Goal: Communication & Community: Answer question/provide support

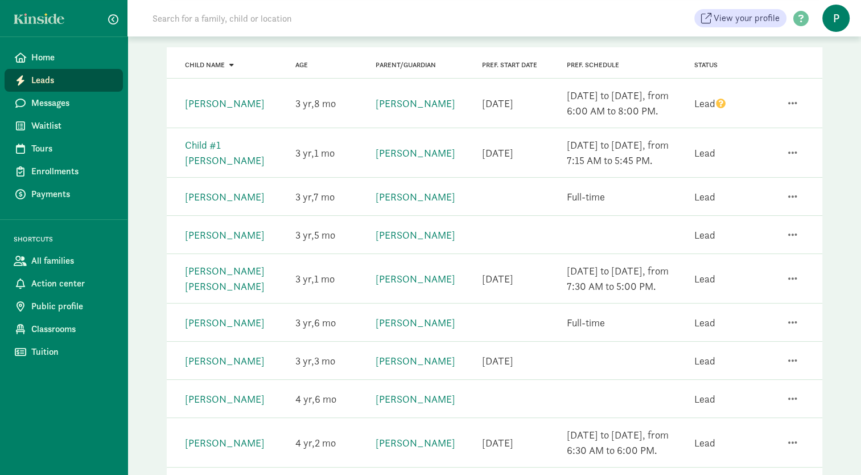
scroll to position [125, 0]
click at [69, 99] on span "Messages" at bounding box center [72, 103] width 83 height 14
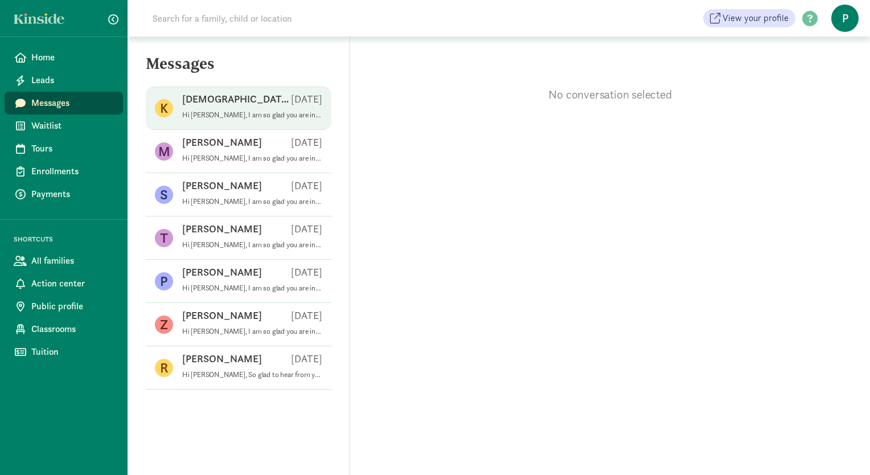
click at [221, 104] on p "Kristen K" at bounding box center [236, 99] width 109 height 14
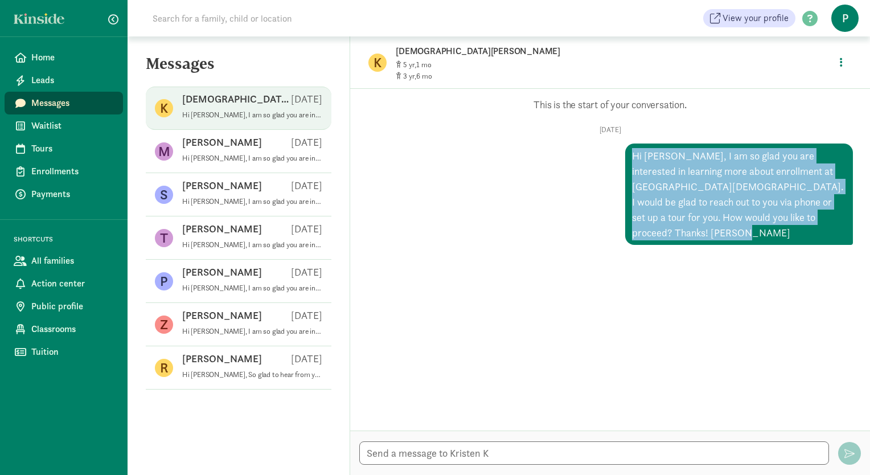
drag, startPoint x: 648, startPoint y: 233, endPoint x: 620, endPoint y: 159, distance: 79.6
click at [625, 159] on div "Hi [PERSON_NAME], I am so glad you are interested in learning more about enroll…" at bounding box center [739, 193] width 228 height 101
copy div "Hi [PERSON_NAME], I am so glad you are interested in learning more about enroll…"
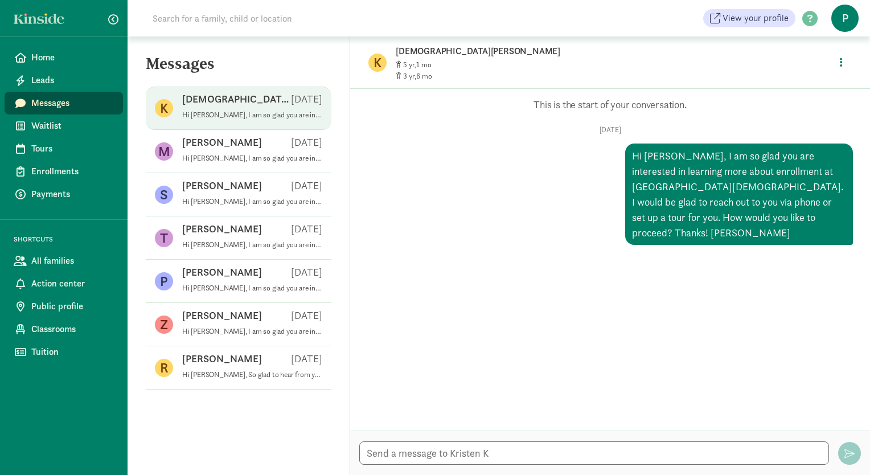
click at [641, 121] on div "Opps, something went wrong :( Retry This is the start of your conversation. Mon…" at bounding box center [609, 171] width 485 height 147
click at [46, 76] on span "Leads" at bounding box center [72, 80] width 83 height 14
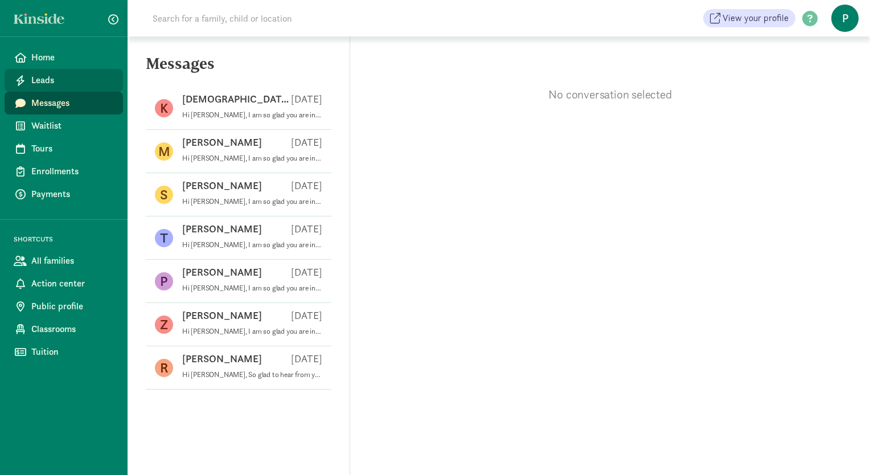
click at [73, 86] on span "Leads" at bounding box center [72, 80] width 83 height 14
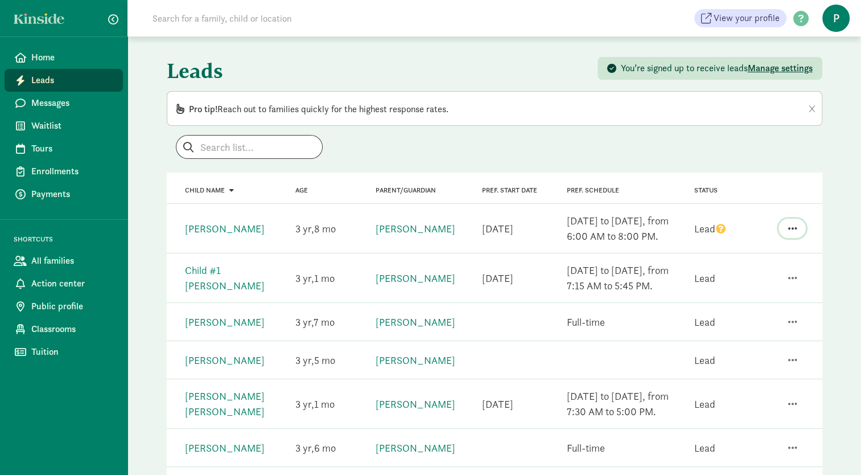
click at [792, 228] on span "button" at bounding box center [792, 228] width 9 height 10
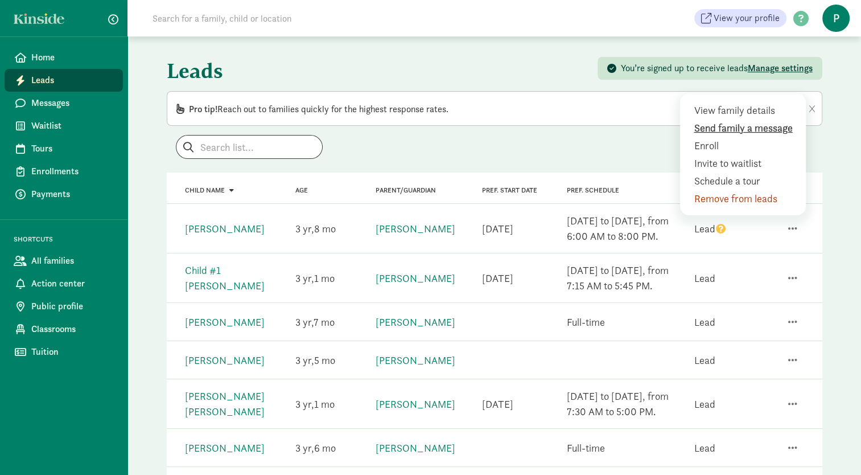
click at [769, 138] on div "Send family a message" at bounding box center [746, 145] width 104 height 15
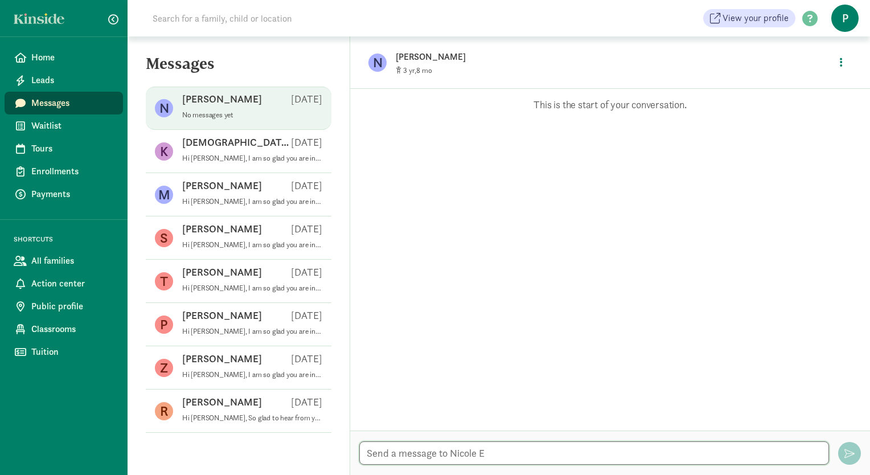
click at [391, 456] on textarea at bounding box center [594, 452] width 470 height 23
paste textarea "Hi [PERSON_NAME], I am so glad you are interested in learning more about enroll…"
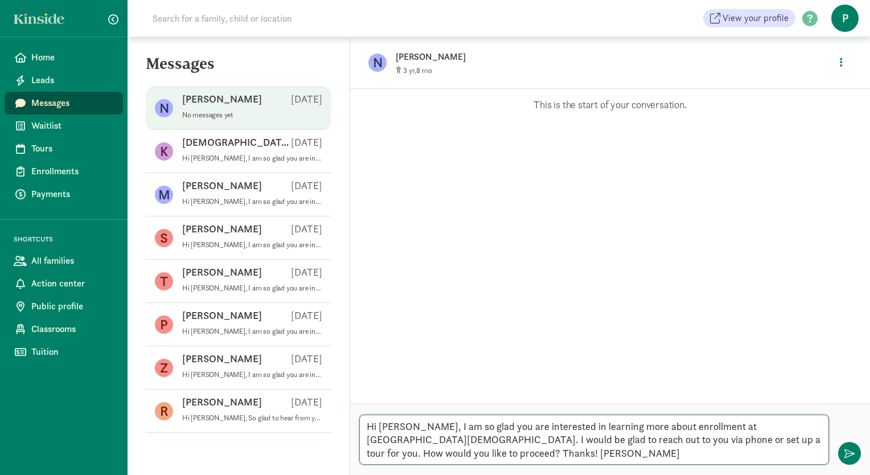
click at [410, 427] on textarea "Hi Kristen, I am so glad you are interested in learning more about enrollment a…" at bounding box center [594, 439] width 470 height 50
type textarea "Hi Nicole, I am so glad you are interested in learning more about enrollment at…"
click at [721, 381] on div "Opps, something went wrong :( Retry This is the start of your conversation." at bounding box center [610, 246] width 520 height 315
click at [499, 289] on div "Opps, something went wrong :( Retry This is the start of your conversation." at bounding box center [610, 246] width 520 height 315
click at [499, 350] on div "Opps, something went wrong :( Retry This is the start of your conversation." at bounding box center [610, 246] width 520 height 315
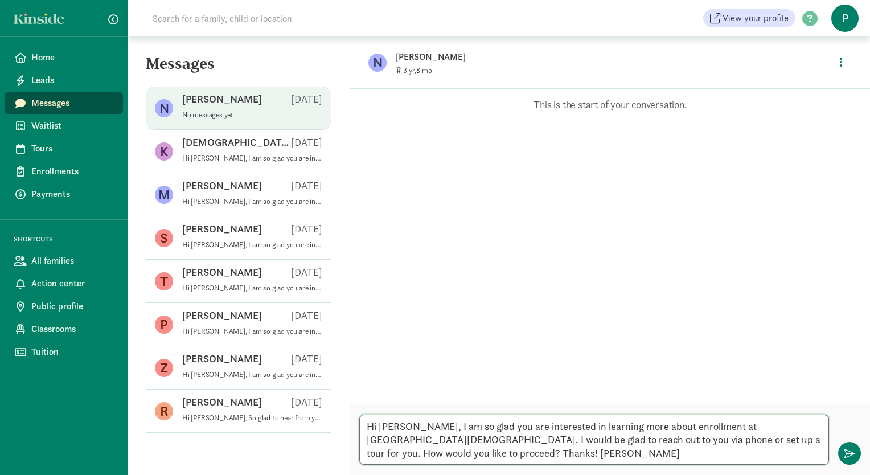
click at [561, 452] on textarea "Hi [PERSON_NAME], I am so glad you are interested in learning more about enroll…" at bounding box center [594, 439] width 470 height 50
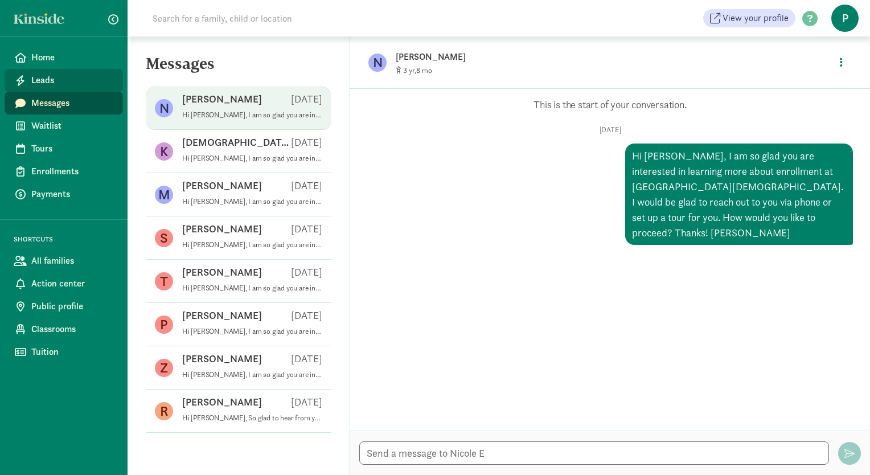
click at [46, 72] on link "Leads" at bounding box center [64, 80] width 118 height 23
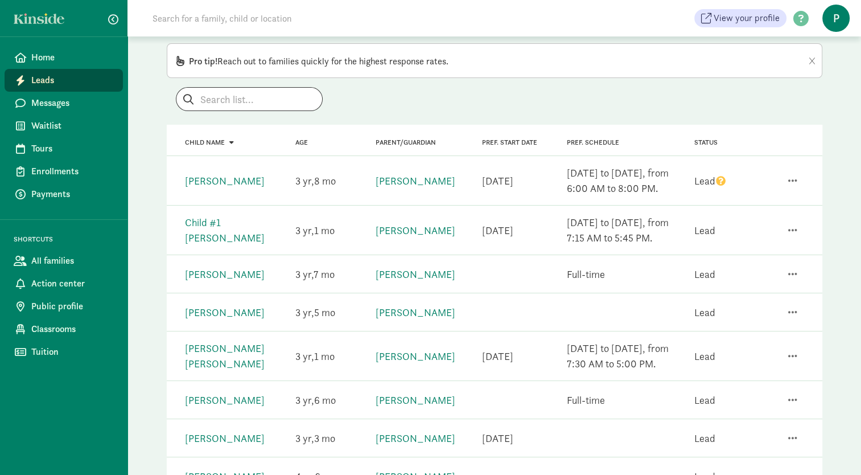
scroll to position [58, 0]
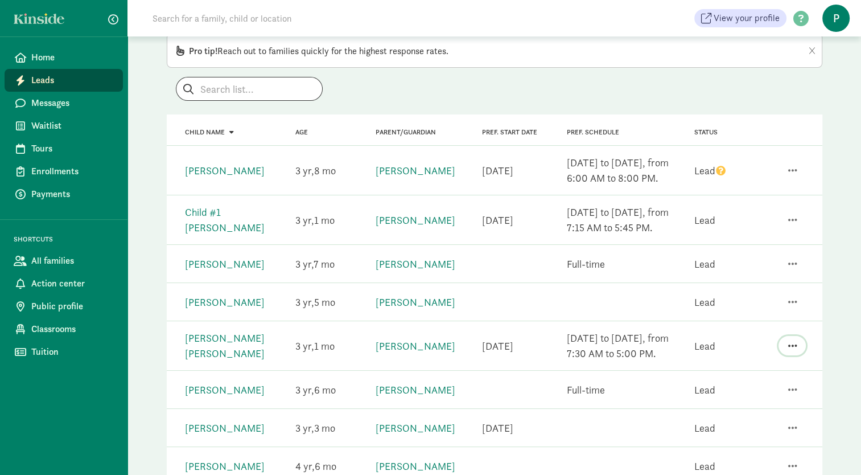
click at [792, 345] on span "button" at bounding box center [792, 345] width 9 height 10
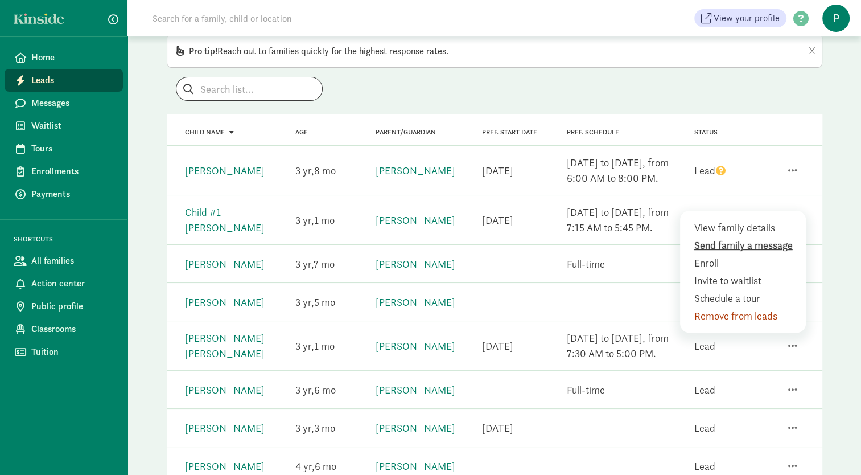
click at [767, 255] on div "Send family a message" at bounding box center [746, 262] width 104 height 15
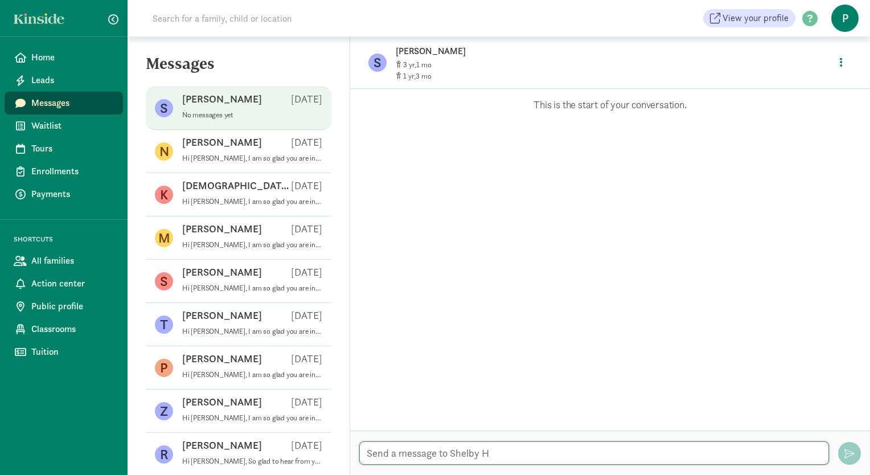
click at [390, 452] on textarea at bounding box center [594, 452] width 470 height 23
paste textarea "Hi [PERSON_NAME], I am so glad you are interested in learning more about enroll…"
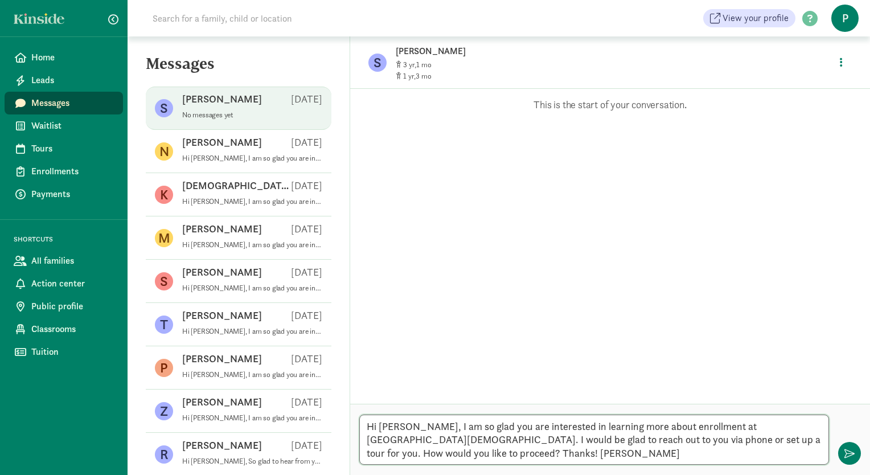
click at [409, 427] on textarea "Hi [PERSON_NAME], I am so glad you are interested in learning more about enroll…" at bounding box center [594, 439] width 470 height 50
type textarea "Hi [PERSON_NAME], I am so glad you are interested in learning more about enroll…"
click at [847, 451] on span "button" at bounding box center [849, 453] width 10 height 10
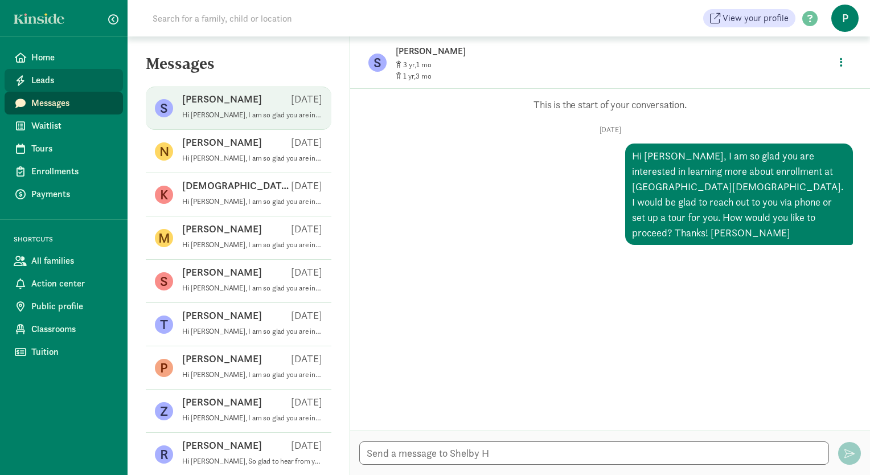
click at [64, 76] on span "Leads" at bounding box center [72, 80] width 83 height 14
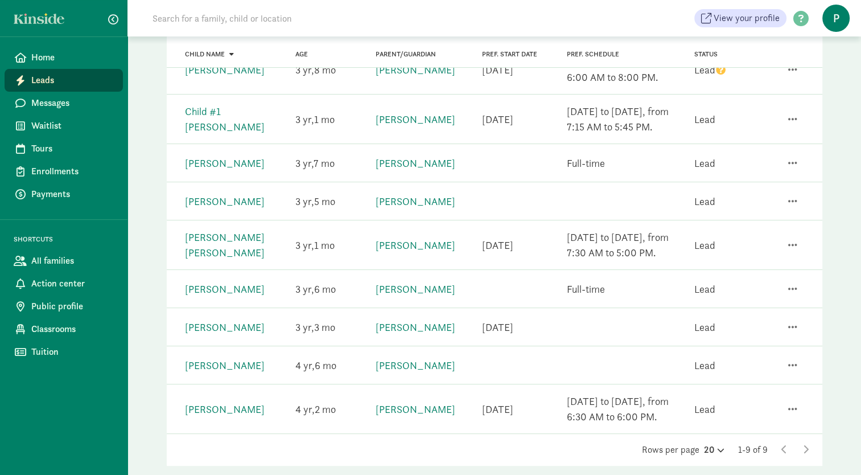
scroll to position [164, 0]
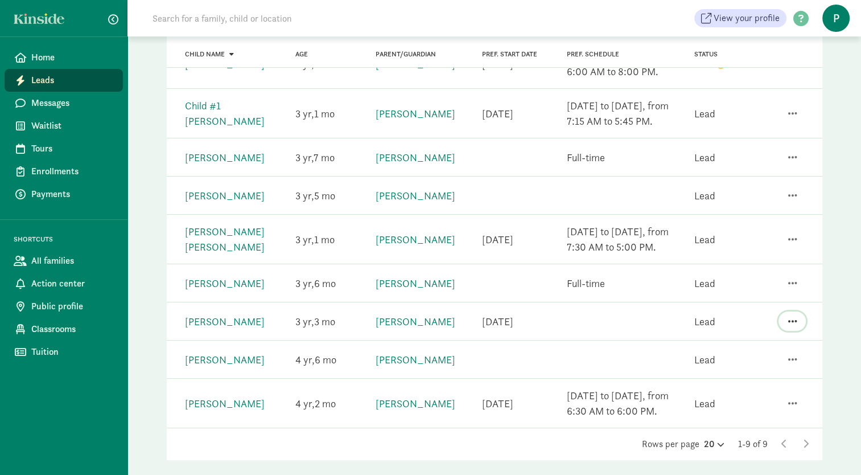
click at [793, 320] on span "button" at bounding box center [792, 321] width 9 height 10
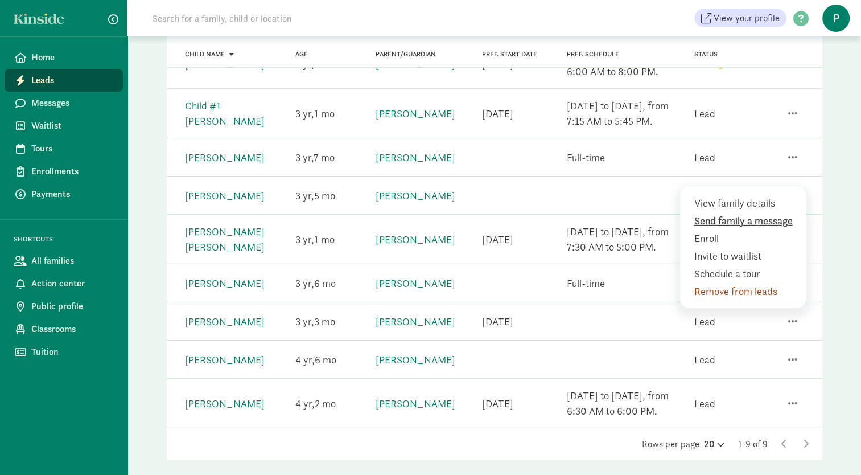
click at [735, 231] on div "Send family a message" at bounding box center [746, 238] width 104 height 15
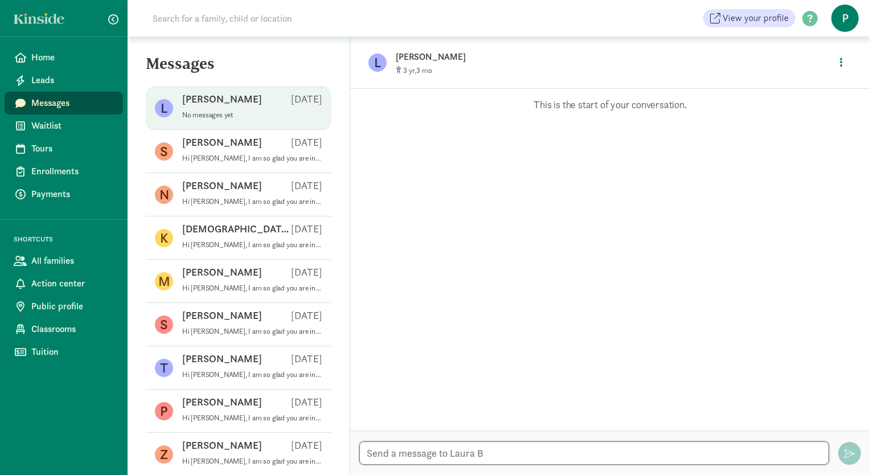
click at [408, 452] on textarea at bounding box center [594, 452] width 470 height 23
paste textarea "Hi [PERSON_NAME], I am so glad you are interested in learning more about enroll…"
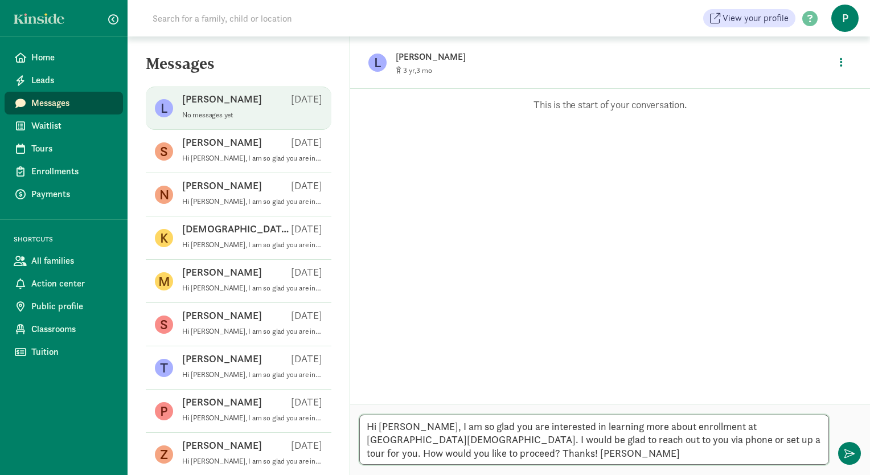
click at [408, 428] on textarea "Hi [PERSON_NAME], I am so glad you are interested in learning more about enroll…" at bounding box center [594, 439] width 470 height 50
type textarea "Hi [PERSON_NAME], I am so glad you are interested in learning more about enroll…"
click at [849, 457] on span "button" at bounding box center [849, 453] width 10 height 10
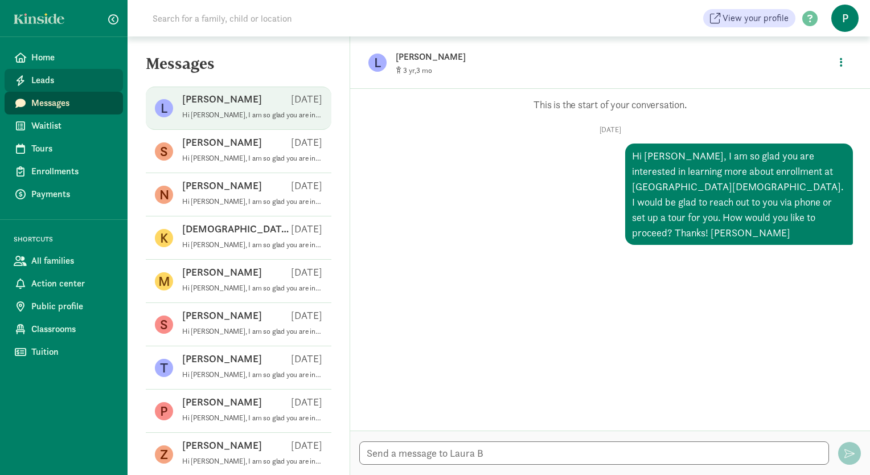
click at [85, 79] on span "Leads" at bounding box center [72, 80] width 83 height 14
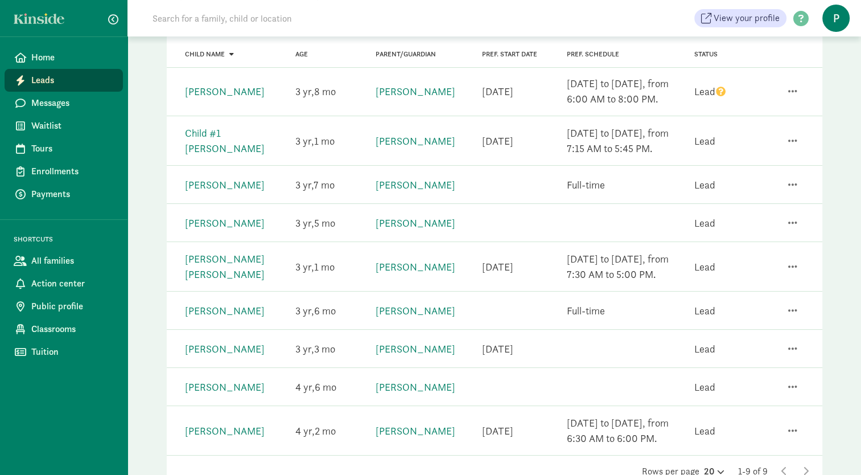
scroll to position [138, 0]
click at [794, 306] on span "button" at bounding box center [792, 309] width 9 height 10
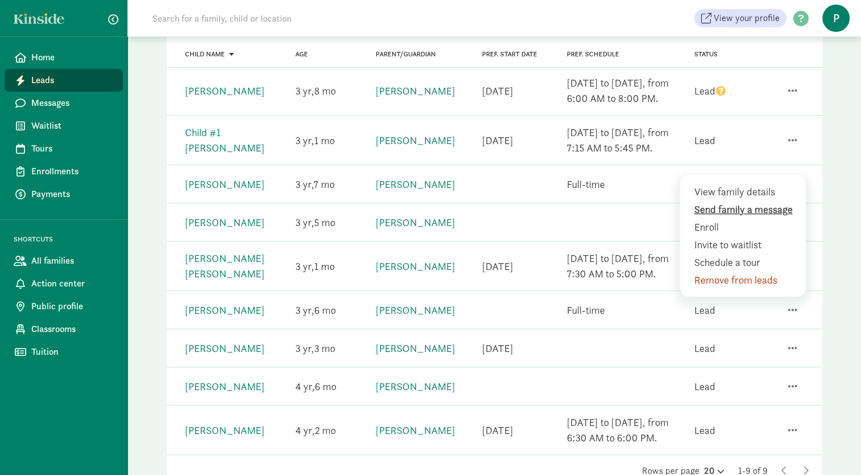
click at [768, 219] on div "Send family a message" at bounding box center [746, 226] width 104 height 15
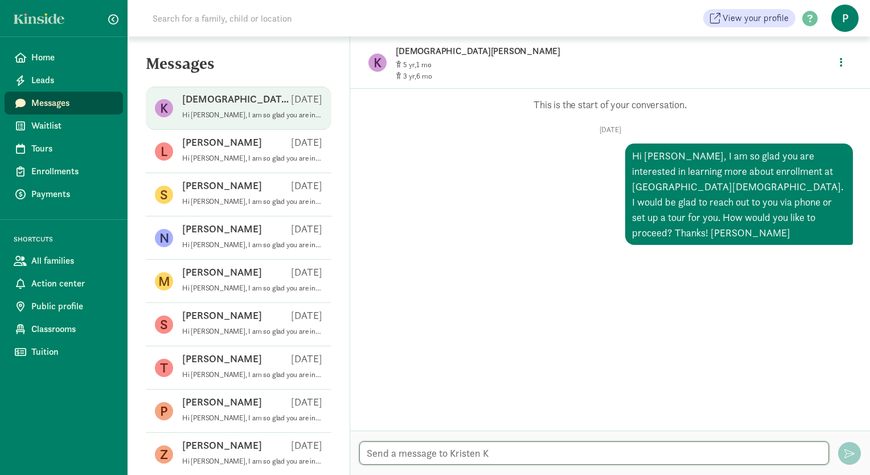
click at [380, 456] on textarea at bounding box center [594, 452] width 470 height 23
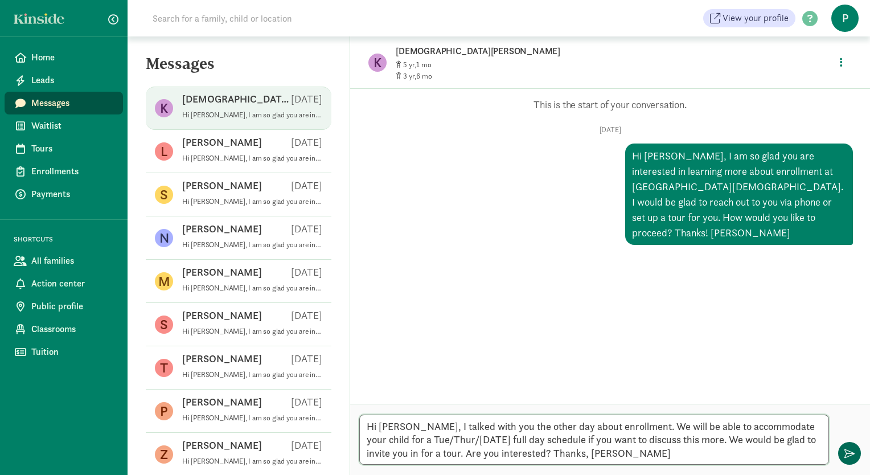
type textarea "Hi [PERSON_NAME], I talked with you the other day about enrollment. We will be …"
click at [848, 454] on span "button" at bounding box center [849, 453] width 10 height 10
